Goal: Information Seeking & Learning: Learn about a topic

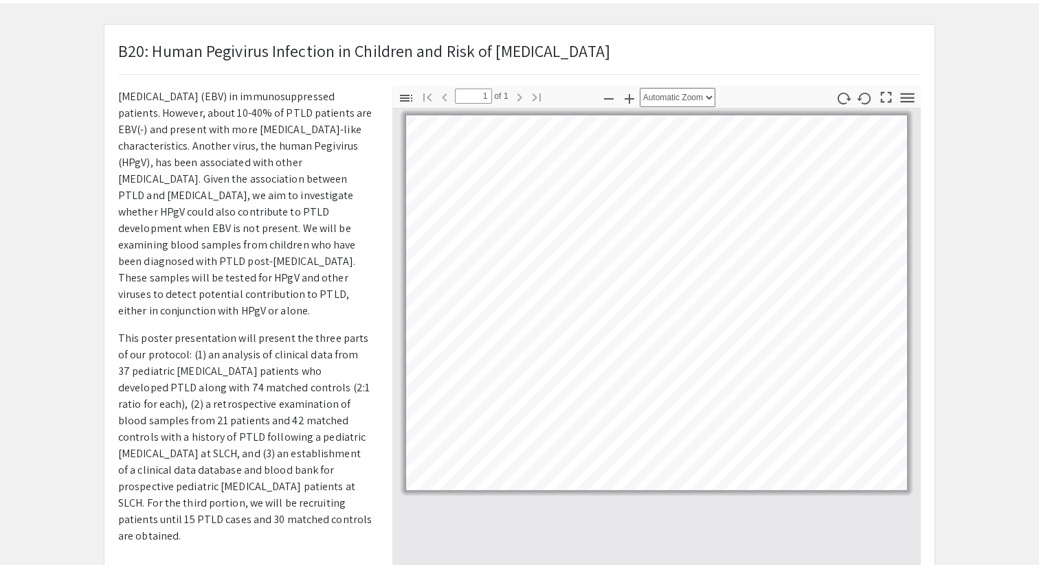
scroll to position [69, 0]
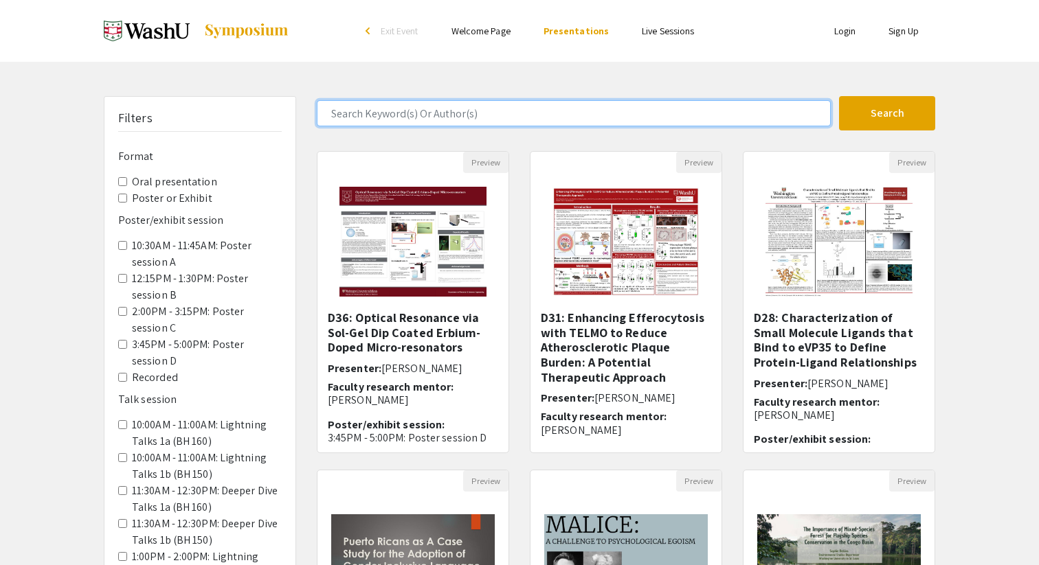
click at [490, 115] on input "Search Keyword(s) Or Author(s)" at bounding box center [574, 113] width 514 height 26
type input "grace"
click at [839, 96] on button "Search" at bounding box center [887, 113] width 96 height 34
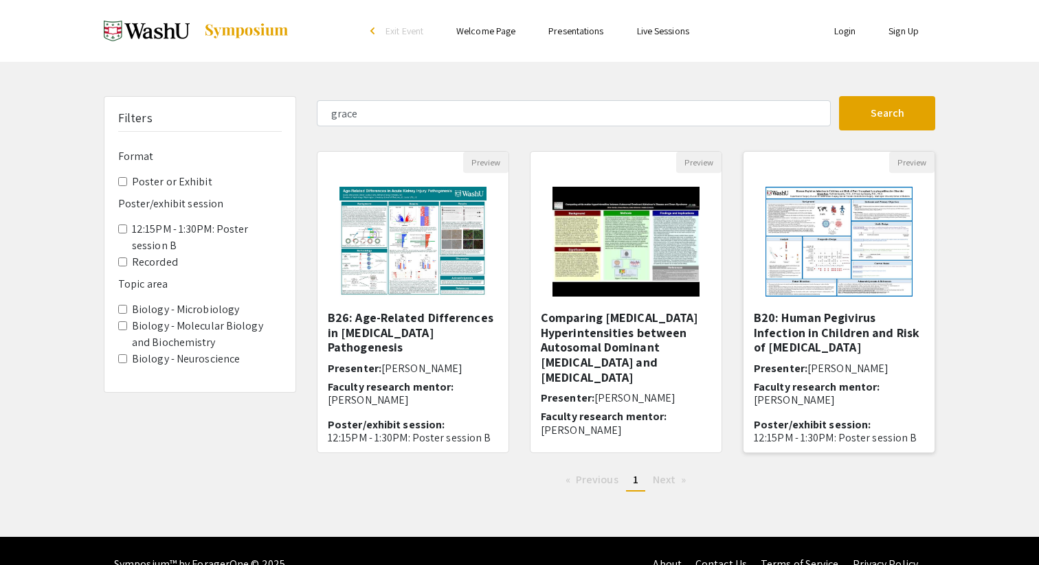
click at [795, 240] on img "Open Presentation <p>B20: Human Pegivirus Infection in Children and Risk of Pos…" at bounding box center [839, 241] width 174 height 137
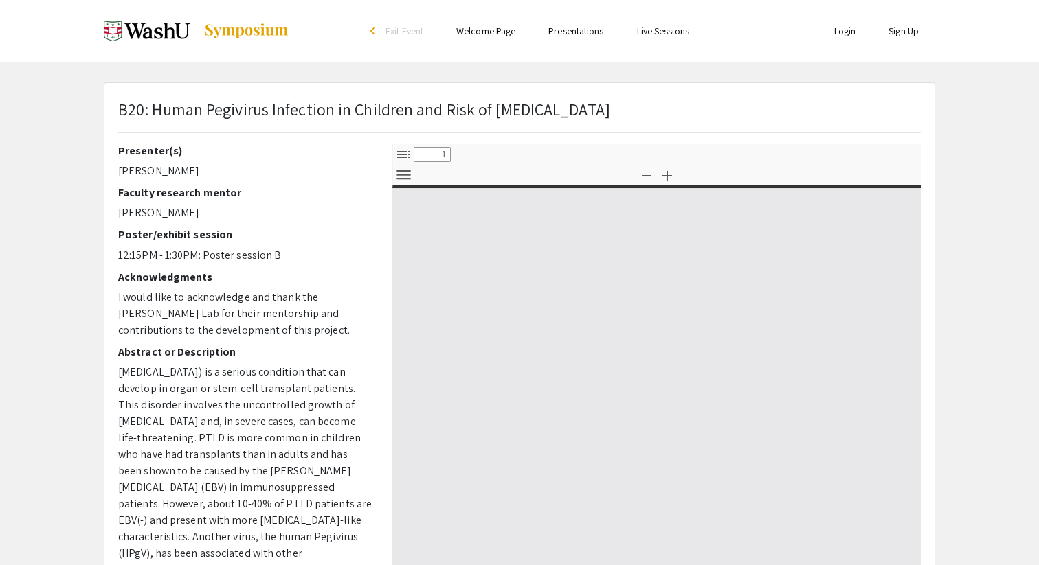
select select "custom"
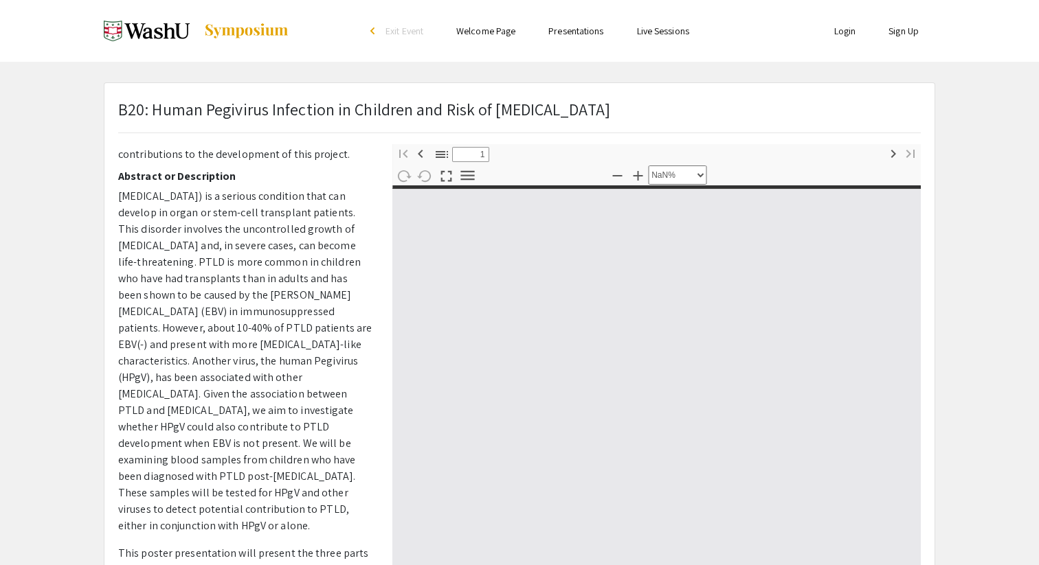
type input "0"
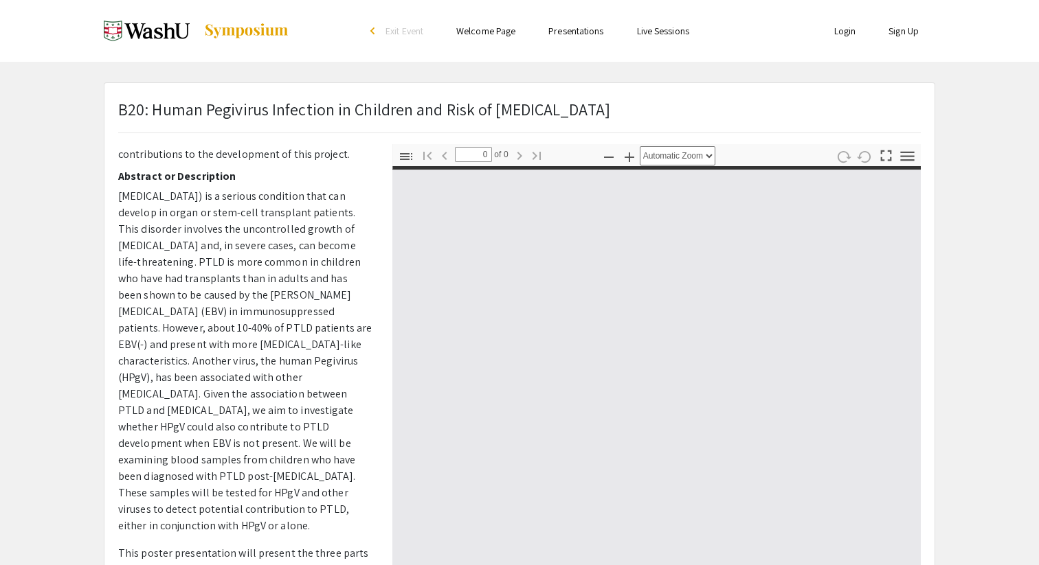
select select "custom"
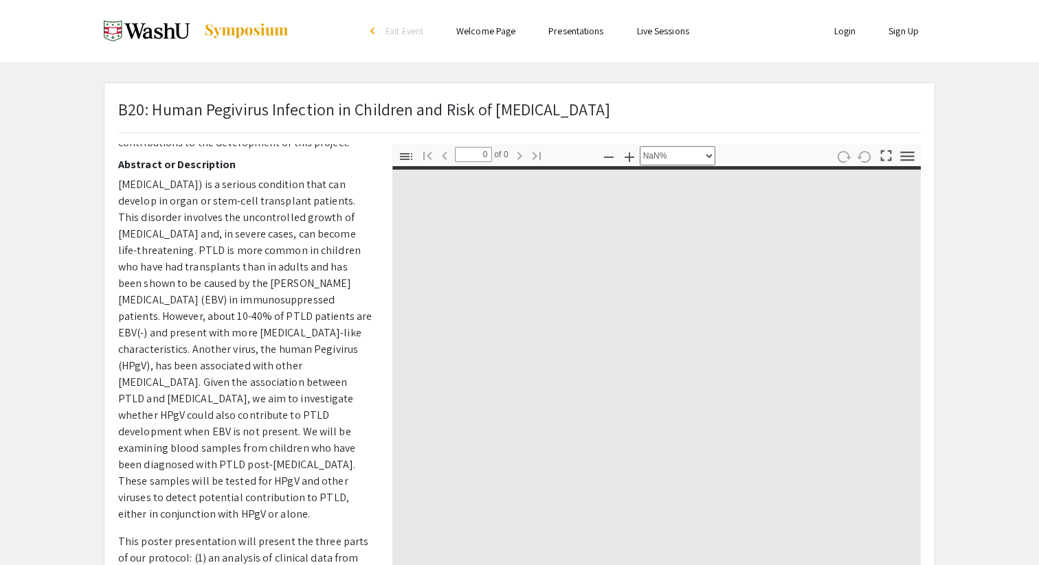
type input "1"
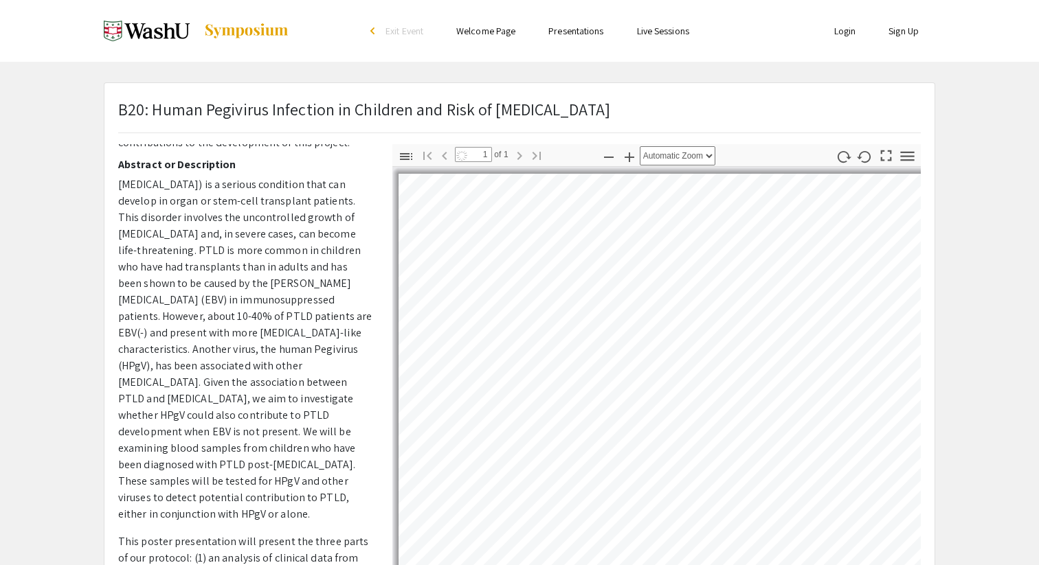
select select "auto"
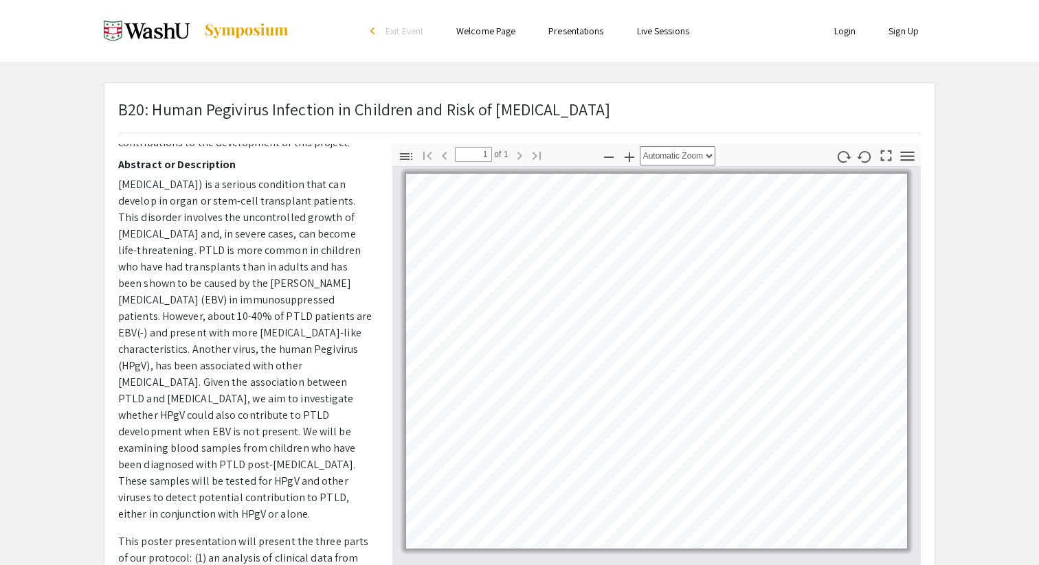
drag, startPoint x: 121, startPoint y: 189, endPoint x: 300, endPoint y: 510, distance: 367.2
click at [300, 510] on p "[MEDICAL_DATA]) is a serious condition that can develop in organ or stem-cell t…" at bounding box center [245, 350] width 254 height 346
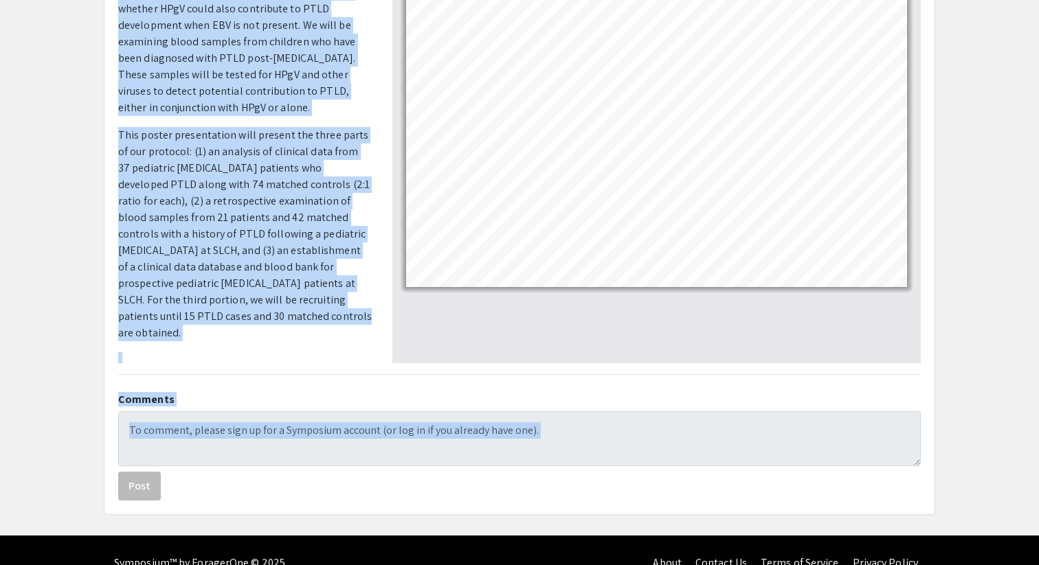
scroll to position [287, 0]
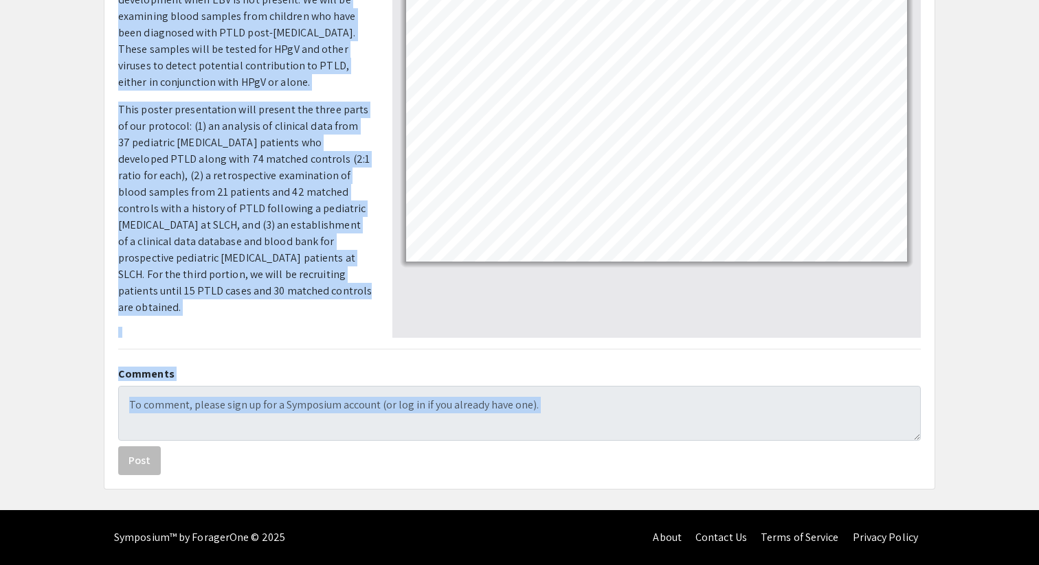
drag, startPoint x: 119, startPoint y: 185, endPoint x: 359, endPoint y: 565, distance: 449.1
click at [359, 565] on div "Skip navigation arrow_back_ios Exit Event Welcome Page Presentations Live Sessi…" at bounding box center [519, 139] width 1039 height 853
copy app-presentation "Lore-ipsumdolor sitametconsectetura elitsedd (EIUS) te i utlabor etdolorem aliq…"
